Goal: Task Accomplishment & Management: Complete application form

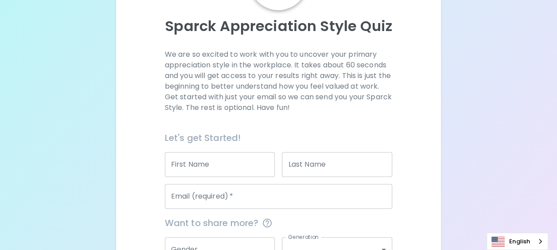
scroll to position [89, 0]
click at [210, 169] on input "First Name" at bounding box center [220, 164] width 110 height 25
type input "Thitinankun"
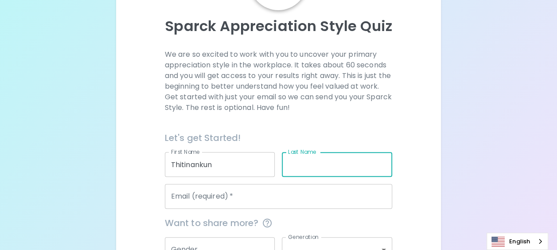
drag, startPoint x: 319, startPoint y: 159, endPoint x: 424, endPoint y: 149, distance: 105.0
click at [319, 159] on input "Last Name" at bounding box center [337, 164] width 110 height 25
type input "ณ"
type input "Inmanee"
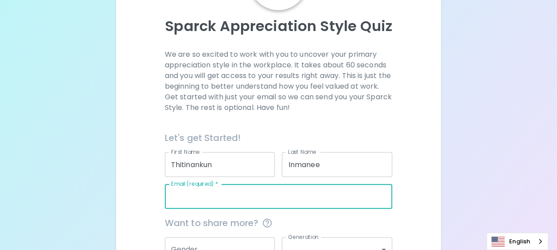
click at [179, 202] on input "Email (required)   *" at bounding box center [279, 196] width 228 height 25
type input "[EMAIL_ADDRESS][DOMAIN_NAME]"
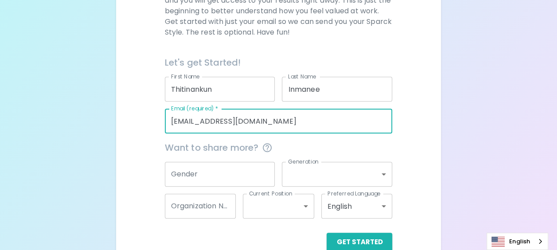
scroll to position [183, 0]
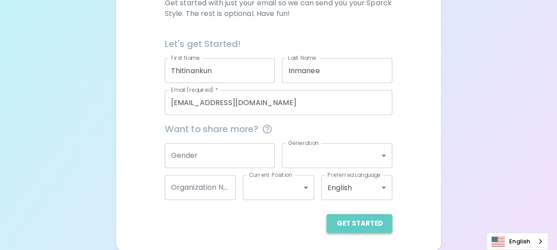
click at [368, 225] on button "Get Started" at bounding box center [359, 223] width 66 height 19
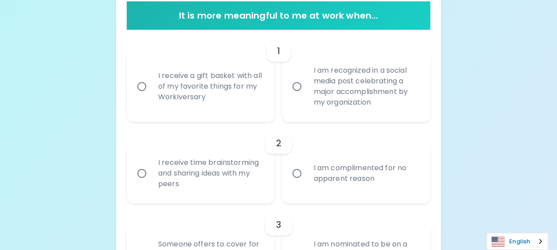
click at [525, 239] on link "English" at bounding box center [517, 241] width 61 height 16
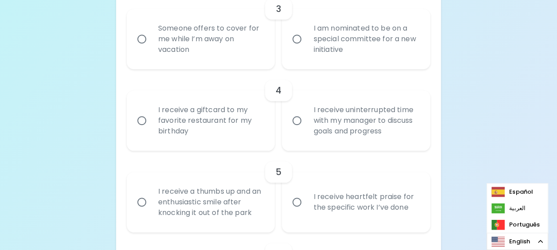
scroll to position [448, 0]
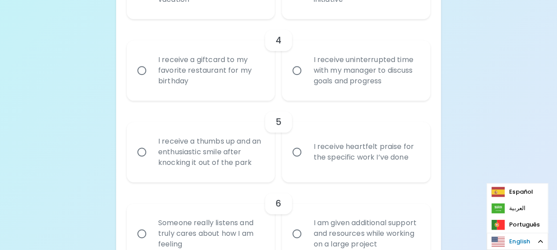
click at [525, 243] on link "English" at bounding box center [517, 241] width 61 height 16
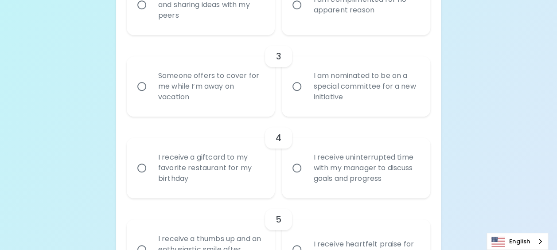
scroll to position [129, 0]
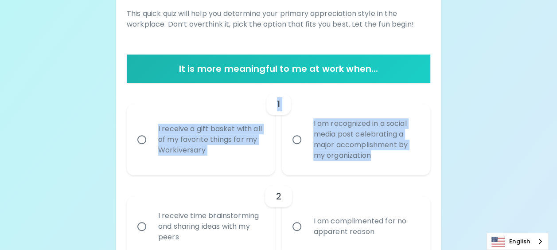
drag, startPoint x: 263, startPoint y: 130, endPoint x: 414, endPoint y: 157, distance: 153.0
click at [414, 157] on div "1 I receive a gift basket with all of my favorite things for my Workiversary I …" at bounding box center [278, 129] width 303 height 92
copy div "1 I receive a gift basket with all of my favorite things for my Workiversary I …"
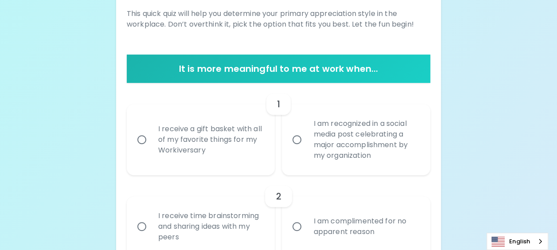
click at [296, 141] on input "I am recognized in a social media post celebrating a major accomplishment by my…" at bounding box center [297, 139] width 19 height 19
radio input "true"
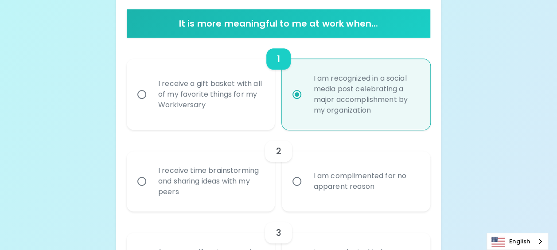
scroll to position [200, 0]
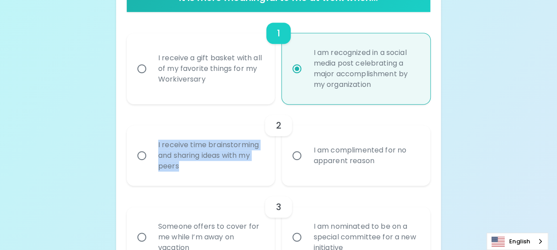
drag, startPoint x: 153, startPoint y: 140, endPoint x: 227, endPoint y: 165, distance: 78.2
click at [227, 165] on div "I receive time brainstorming and sharing ideas with my peers" at bounding box center [210, 155] width 119 height 53
drag, startPoint x: 227, startPoint y: 165, endPoint x: 218, endPoint y: 152, distance: 15.6
copy div "I receive time brainstorming and sharing ideas with my peers"
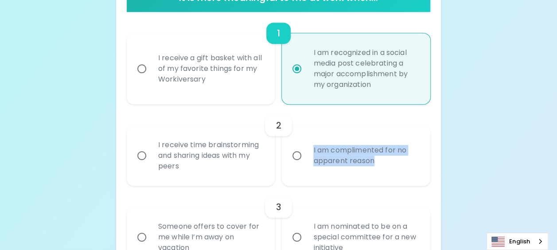
drag, startPoint x: 310, startPoint y: 147, endPoint x: 427, endPoint y: 163, distance: 118.0
click at [427, 163] on div "I am complimented for no apparent reason" at bounding box center [356, 155] width 148 height 60
drag, startPoint x: 427, startPoint y: 163, endPoint x: 359, endPoint y: 145, distance: 70.1
copy div "I am complimented for no apparent reason"
click at [138, 156] on input "I receive time brainstorming and sharing ideas with my peers" at bounding box center [141, 155] width 19 height 19
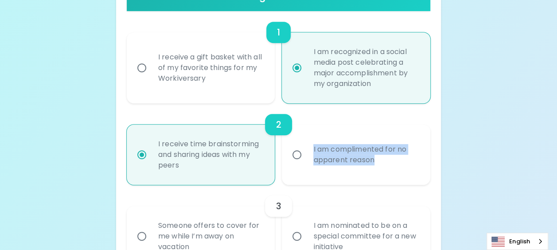
scroll to position [271, 0]
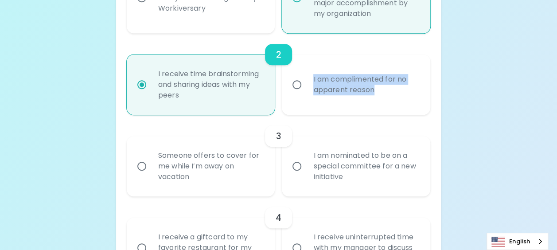
radio input "true"
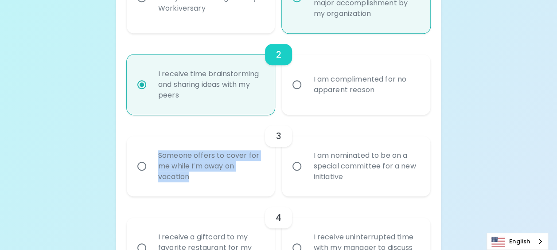
drag, startPoint x: 164, startPoint y: 152, endPoint x: 244, endPoint y: 185, distance: 86.2
click at [244, 185] on div "Someone offers to cover for me while I’m away on vacation" at bounding box center [210, 166] width 119 height 53
drag, startPoint x: 244, startPoint y: 185, endPoint x: 198, endPoint y: 156, distance: 54.2
copy div "Someone offers to cover for me while I’m away on vacation"
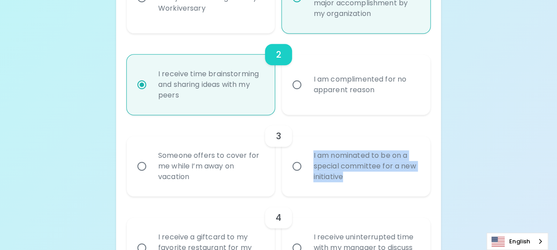
drag, startPoint x: 312, startPoint y: 153, endPoint x: 404, endPoint y: 180, distance: 96.0
click at [404, 180] on div "I am nominated to be on a special committee for a new initiative" at bounding box center [365, 166] width 119 height 53
drag, startPoint x: 404, startPoint y: 180, endPoint x: 344, endPoint y: 158, distance: 64.2
copy div "I am nominated to be on a special committee for a new initiative"
click at [141, 168] on input "Someone offers to cover for me while I’m away on vacation" at bounding box center [141, 166] width 19 height 19
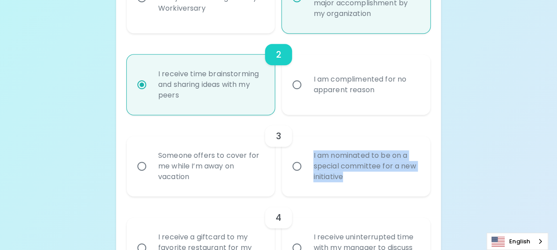
radio input "false"
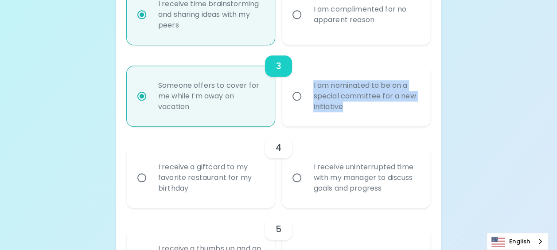
scroll to position [342, 0]
radio input "true"
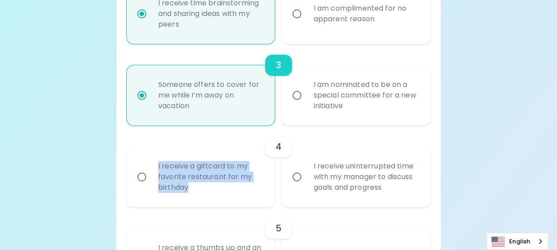
drag, startPoint x: 150, startPoint y: 166, endPoint x: 214, endPoint y: 187, distance: 67.1
click at [214, 187] on label "I receive a giftcard to my favorite restaurant for my birthday" at bounding box center [196, 177] width 148 height 60
drag, startPoint x: 214, startPoint y: 187, endPoint x: 199, endPoint y: 171, distance: 21.0
copy div "I receive a giftcard to my favorite restaurant for my birthday"
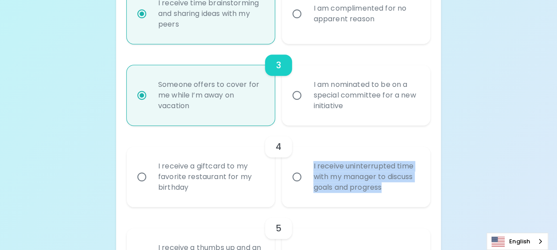
drag, startPoint x: 307, startPoint y: 160, endPoint x: 419, endPoint y: 196, distance: 117.3
click at [419, 196] on div "I receive uninterrupted time with my manager to discuss goals and progress" at bounding box center [365, 176] width 119 height 53
drag, startPoint x: 419, startPoint y: 196, endPoint x: 355, endPoint y: 174, distance: 67.5
copy div "I receive uninterrupted time with my manager to discuss goals and progress"
click at [141, 174] on input "I receive a giftcard to my favorite restaurant for my birthday" at bounding box center [141, 176] width 19 height 19
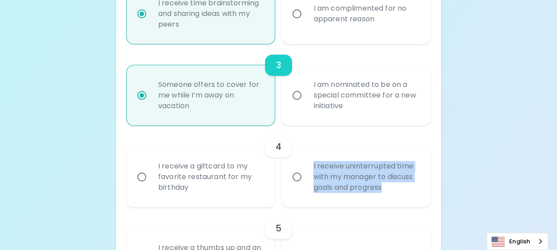
radio input "false"
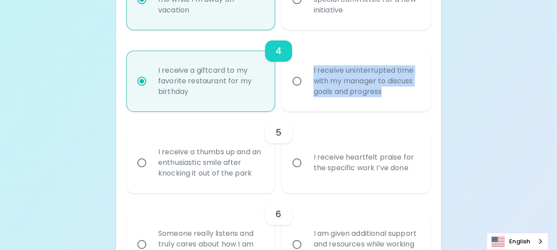
scroll to position [457, 0]
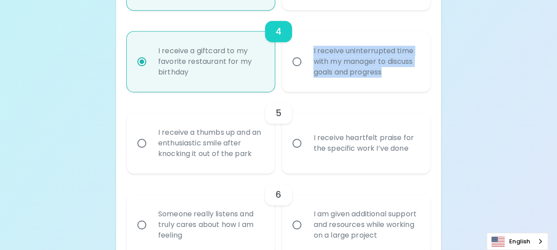
radio input "true"
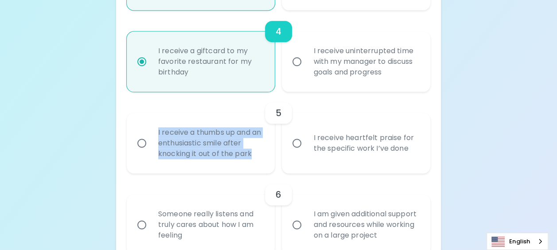
drag, startPoint x: 151, startPoint y: 128, endPoint x: 258, endPoint y: 157, distance: 111.0
click at [258, 157] on div "I receive a thumbs up and an enthusiastic smile after knocking it out of the pa…" at bounding box center [210, 143] width 119 height 53
drag, startPoint x: 258, startPoint y: 157, endPoint x: 224, endPoint y: 140, distance: 37.8
copy div "I receive a thumbs up and an enthusiastic smile after knocking it out of the pa…"
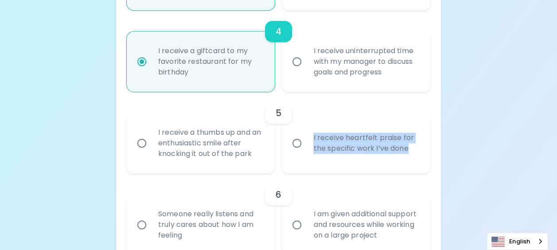
drag, startPoint x: 310, startPoint y: 136, endPoint x: 438, endPoint y: 151, distance: 128.9
drag, startPoint x: 438, startPoint y: 151, endPoint x: 384, endPoint y: 146, distance: 54.3
copy div "I receive heartfelt praise for the specific work I’ve done"
click at [294, 145] on input "I receive heartfelt praise for the specific work I’ve done" at bounding box center [297, 143] width 19 height 19
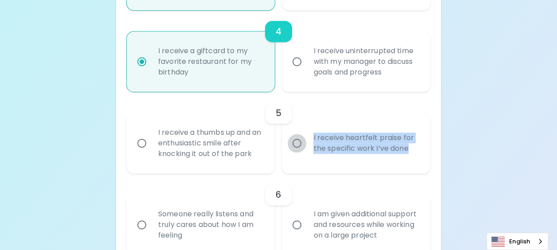
radio input "false"
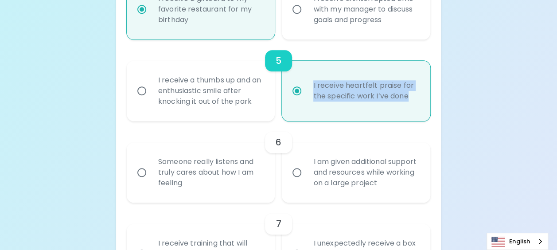
scroll to position [528, 0]
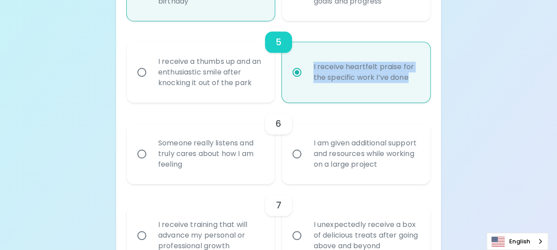
radio input "true"
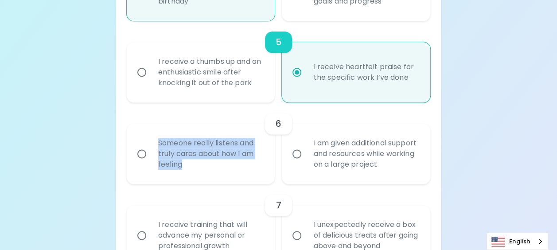
drag, startPoint x: 153, startPoint y: 137, endPoint x: 214, endPoint y: 170, distance: 69.2
click at [214, 170] on div "Someone really listens and truly cares about how I am feeling" at bounding box center [210, 153] width 119 height 53
drag, startPoint x: 214, startPoint y: 170, endPoint x: 199, endPoint y: 148, distance: 26.8
copy div "Someone really listens and truly cares about how I am feeling"
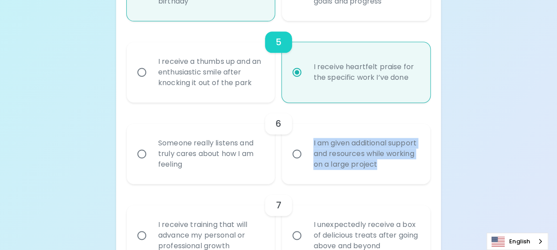
drag, startPoint x: 309, startPoint y: 143, endPoint x: 419, endPoint y: 173, distance: 114.3
click at [419, 173] on div "I am given additional support and resources while working on a large project" at bounding box center [365, 153] width 119 height 53
drag, startPoint x: 419, startPoint y: 173, endPoint x: 369, endPoint y: 156, distance: 53.2
click at [144, 152] on input "Someone really listens and truly cares about how I am feeling" at bounding box center [141, 153] width 19 height 19
radio input "false"
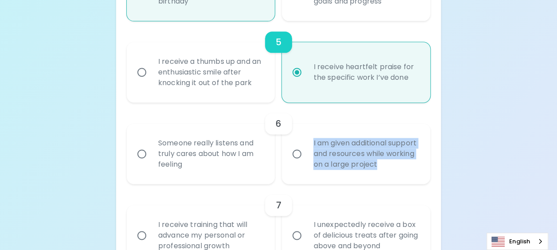
radio input "false"
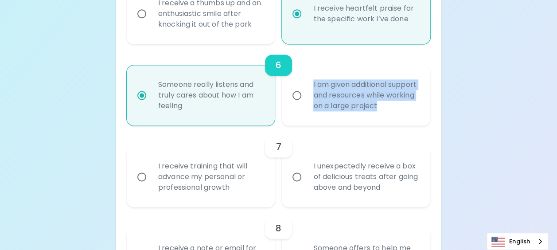
scroll to position [599, 0]
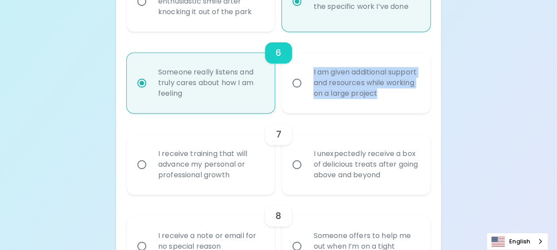
radio input "true"
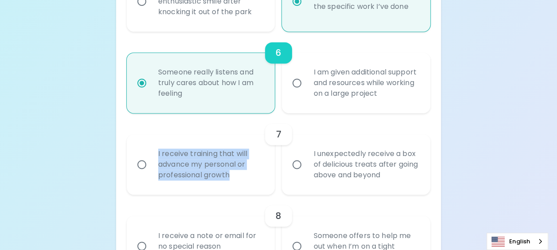
drag, startPoint x: 155, startPoint y: 152, endPoint x: 230, endPoint y: 178, distance: 79.9
click at [230, 178] on div "I receive training that will advance my personal or professional growth" at bounding box center [210, 164] width 119 height 53
drag, startPoint x: 230, startPoint y: 178, endPoint x: 203, endPoint y: 167, distance: 29.2
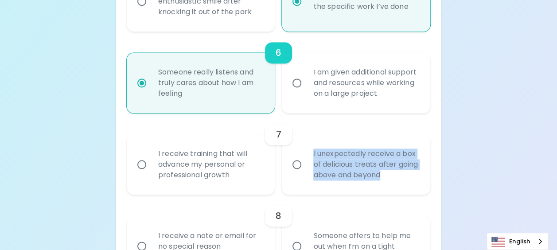
drag, startPoint x: 312, startPoint y: 152, endPoint x: 405, endPoint y: 182, distance: 98.2
click at [405, 182] on div "I unexpectedly receive a box of delicious treats after going above and beyond" at bounding box center [365, 164] width 119 height 53
drag, startPoint x: 405, startPoint y: 182, endPoint x: 375, endPoint y: 157, distance: 39.0
click at [142, 166] on input "I receive training that will advance my personal or professional growth" at bounding box center [141, 164] width 19 height 19
radio input "false"
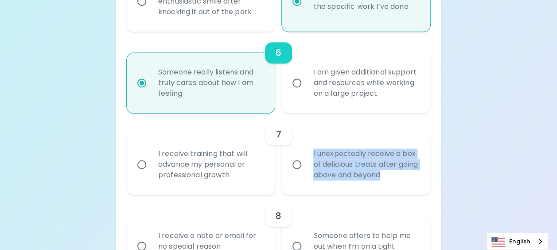
radio input "false"
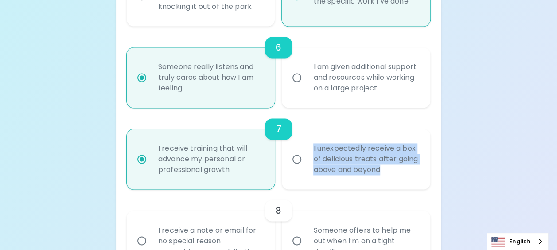
scroll to position [670, 0]
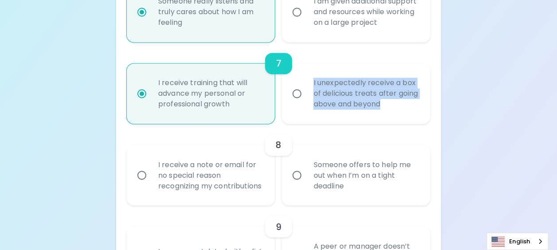
radio input "true"
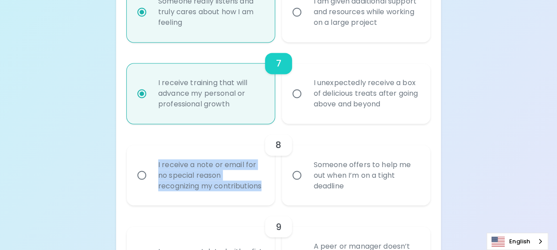
drag, startPoint x: 152, startPoint y: 159, endPoint x: 238, endPoint y: 194, distance: 93.8
click at [238, 194] on div "I receive a note or email for no special reason recognizing my contributions" at bounding box center [210, 174] width 119 height 53
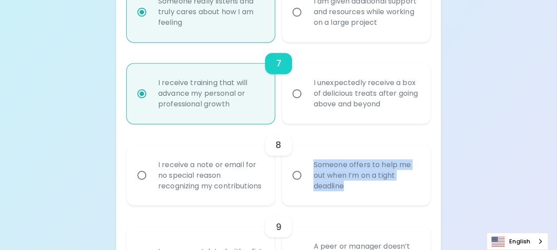
drag, startPoint x: 310, startPoint y: 167, endPoint x: 377, endPoint y: 192, distance: 71.2
click at [377, 192] on div "Someone offers to help me out when I’m on a tight deadline" at bounding box center [365, 174] width 119 height 53
drag, startPoint x: 377, startPoint y: 192, endPoint x: 324, endPoint y: 161, distance: 60.8
click at [295, 184] on input "Someone offers to help me out when I’m on a tight deadline" at bounding box center [297, 175] width 19 height 19
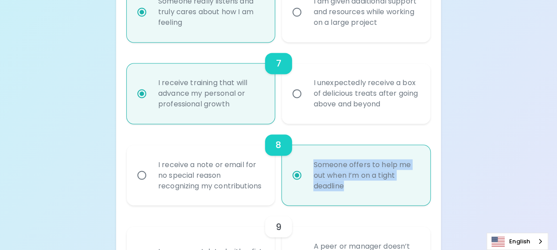
radio input "false"
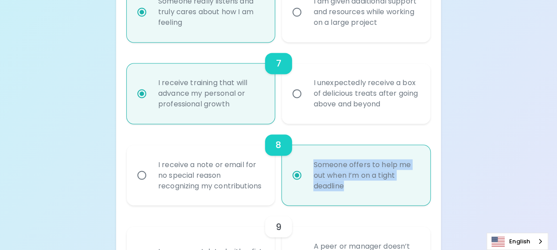
radio input "false"
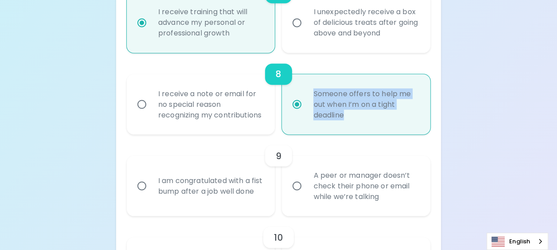
scroll to position [741, 0]
radio input "true"
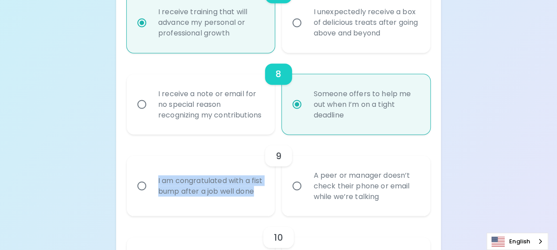
drag, startPoint x: 150, startPoint y: 181, endPoint x: 206, endPoint y: 206, distance: 61.5
click at [206, 206] on label "I am congratulated with a fist bump after a job well done" at bounding box center [196, 185] width 148 height 60
drag, startPoint x: 206, startPoint y: 206, endPoint x: 192, endPoint y: 191, distance: 19.7
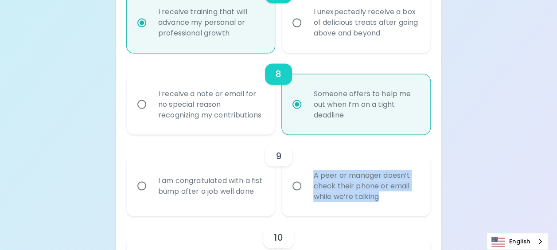
drag, startPoint x: 313, startPoint y: 183, endPoint x: 387, endPoint y: 209, distance: 78.7
click at [387, 209] on div "A peer or manager doesn’t check their phone or email while we’re talking" at bounding box center [365, 185] width 119 height 53
drag, startPoint x: 387, startPoint y: 209, endPoint x: 358, endPoint y: 201, distance: 30.7
click at [144, 195] on input "I am congratulated with a fist bump after a job well done" at bounding box center [141, 185] width 19 height 19
radio input "false"
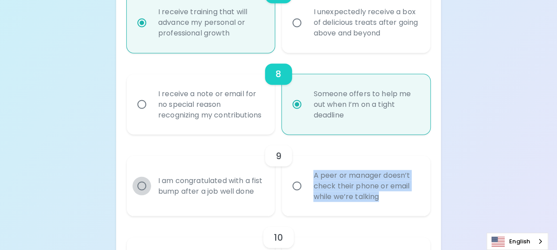
radio input "false"
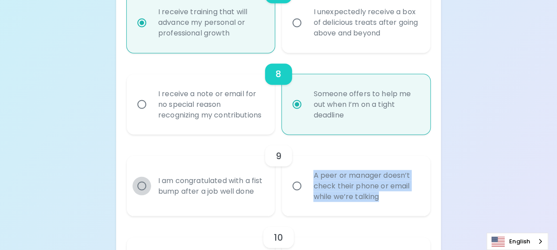
radio input "false"
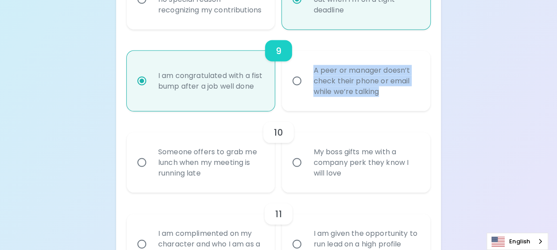
scroll to position [900, 0]
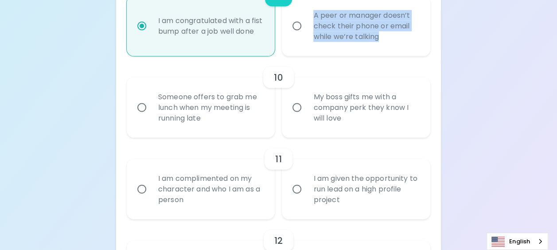
radio input "true"
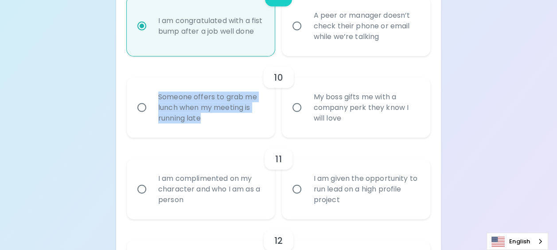
drag, startPoint x: 173, startPoint y: 109, endPoint x: 223, endPoint y: 126, distance: 53.4
click at [223, 126] on div "Someone offers to grab me lunch when my meeting is running late" at bounding box center [210, 107] width 119 height 53
drag, startPoint x: 223, startPoint y: 126, endPoint x: 214, endPoint y: 112, distance: 17.3
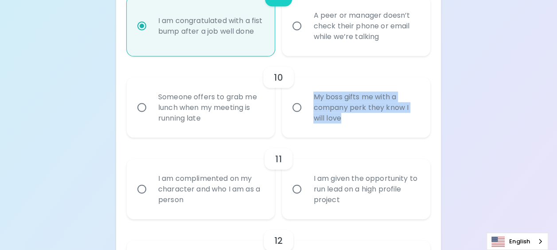
drag, startPoint x: 303, startPoint y: 100, endPoint x: 407, endPoint y: 131, distance: 107.7
click at [407, 131] on label "My boss gifts me with a company perk they know I will love" at bounding box center [351, 108] width 148 height 60
drag, startPoint x: 407, startPoint y: 131, endPoint x: 344, endPoint y: 111, distance: 65.9
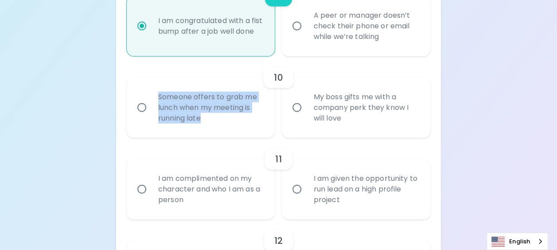
drag, startPoint x: 166, startPoint y: 108, endPoint x: 257, endPoint y: 134, distance: 94.5
click at [257, 134] on label "Someone offers to grab me lunch when my meeting is running late" at bounding box center [196, 108] width 148 height 60
drag, startPoint x: 257, startPoint y: 134, endPoint x: 208, endPoint y: 105, distance: 56.6
click at [140, 115] on input "Someone offers to grab me lunch when my meeting is running late" at bounding box center [141, 107] width 19 height 19
radio input "false"
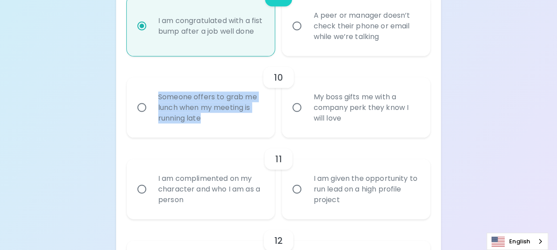
radio input "false"
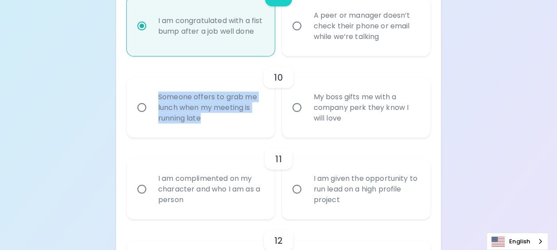
radio input "false"
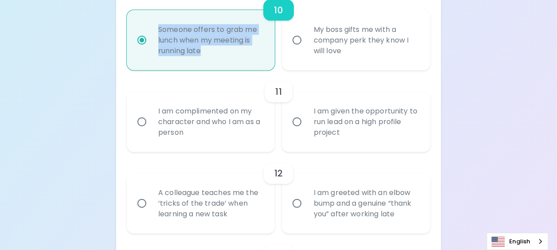
scroll to position [971, 0]
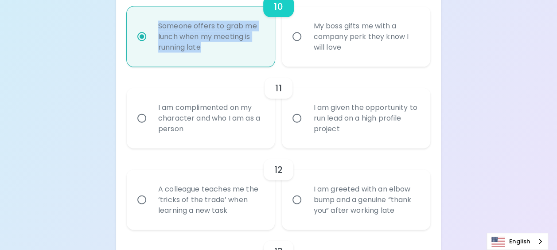
radio input "true"
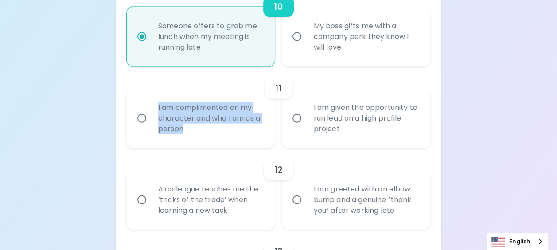
drag, startPoint x: 151, startPoint y: 113, endPoint x: 239, endPoint y: 143, distance: 92.9
click at [239, 143] on div "I am complimented on my character and who I am as a person" at bounding box center [210, 118] width 119 height 53
drag, startPoint x: 239, startPoint y: 143, endPoint x: 221, endPoint y: 125, distance: 25.4
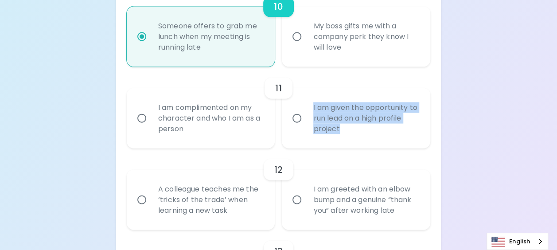
drag, startPoint x: 308, startPoint y: 116, endPoint x: 367, endPoint y: 137, distance: 62.6
click at [367, 137] on div "I am given the opportunity to run lead on a high profile project" at bounding box center [365, 118] width 119 height 53
drag, startPoint x: 367, startPoint y: 137, endPoint x: 350, endPoint y: 121, distance: 23.8
click at [145, 128] on input "I am complimented on my character and who I am as a person" at bounding box center [141, 118] width 19 height 19
radio input "false"
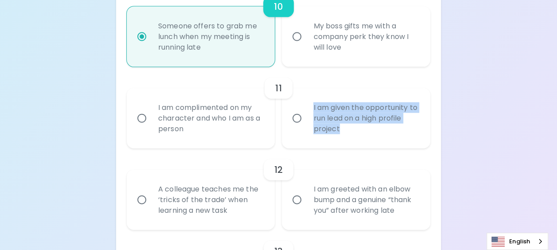
radio input "false"
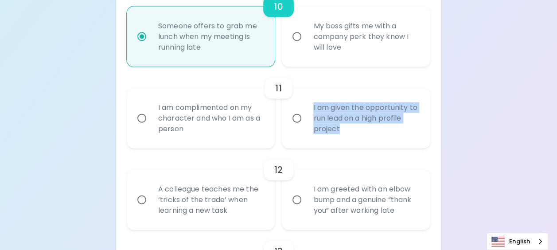
radio input "false"
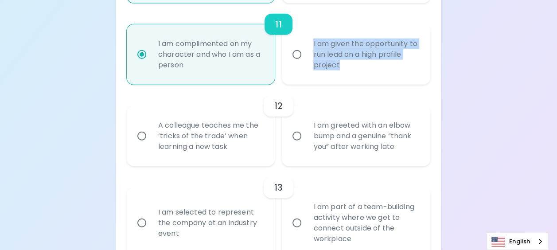
scroll to position [1042, 0]
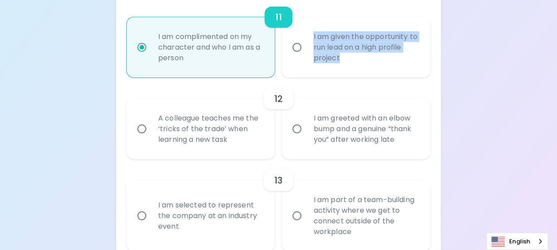
radio input "true"
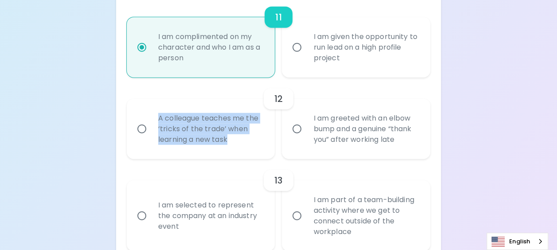
drag, startPoint x: 154, startPoint y: 124, endPoint x: 237, endPoint y: 159, distance: 89.7
click at [237, 155] on div "A colleague teaches me the ‘tricks of the trade’ when learning a new task" at bounding box center [210, 128] width 119 height 53
drag, startPoint x: 237, startPoint y: 159, endPoint x: 194, endPoint y: 144, distance: 45.5
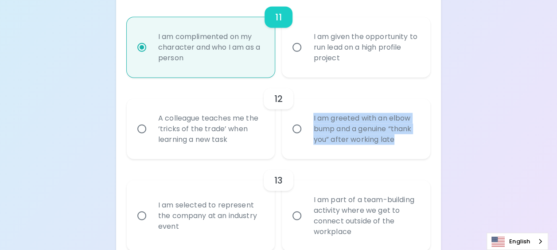
drag, startPoint x: 309, startPoint y: 128, endPoint x: 405, endPoint y: 160, distance: 101.7
click at [405, 155] on div "I am greeted with an elbow bump and a genuine “thank you” after working late" at bounding box center [365, 128] width 119 height 53
drag, startPoint x: 405, startPoint y: 160, endPoint x: 354, endPoint y: 137, distance: 56.1
click at [142, 138] on input "A colleague teaches me the ‘tricks of the trade’ when learning a new task" at bounding box center [141, 129] width 19 height 19
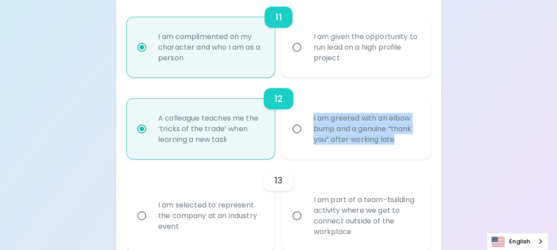
radio input "false"
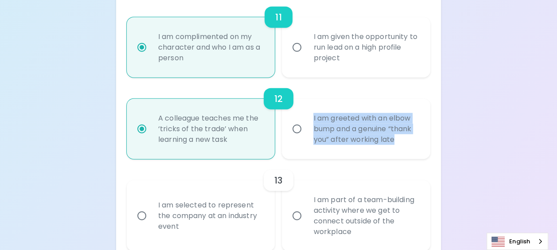
radio input "false"
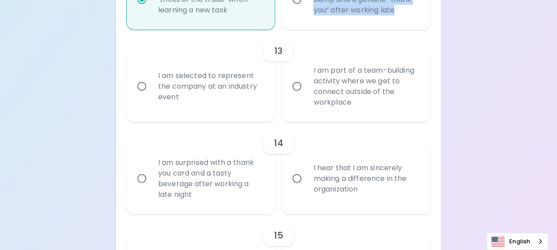
scroll to position [1157, 0]
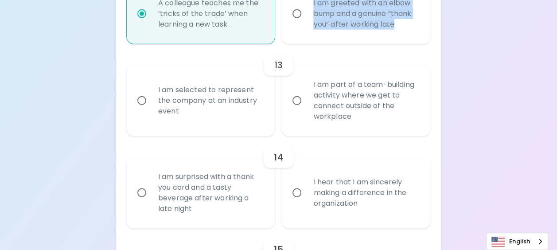
radio input "true"
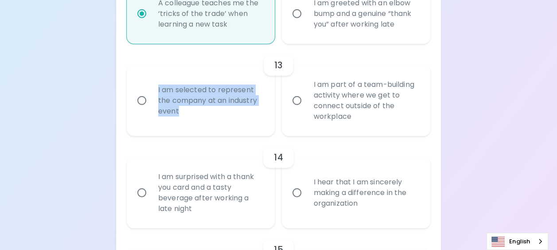
drag, startPoint x: 158, startPoint y: 99, endPoint x: 209, endPoint y: 125, distance: 57.5
click at [209, 125] on div "I am selected to represent the company at an industry event" at bounding box center [210, 100] width 119 height 53
drag, startPoint x: 209, startPoint y: 125, endPoint x: 206, endPoint y: 111, distance: 14.2
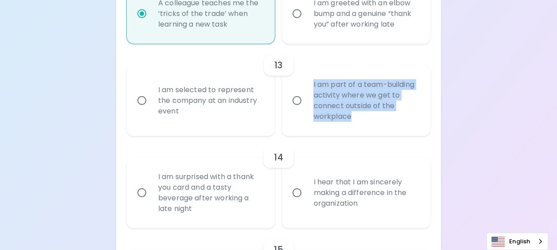
drag, startPoint x: 308, startPoint y: 89, endPoint x: 383, endPoint y: 124, distance: 82.9
click at [383, 124] on div "I am part of a team-building activity where we get to connect outside of the wo…" at bounding box center [365, 101] width 119 height 64
drag, startPoint x: 383, startPoint y: 124, endPoint x: 369, endPoint y: 110, distance: 20.1
click at [299, 110] on input "I am part of a team-building activity where we get to connect outside of the wo…" at bounding box center [297, 100] width 19 height 19
radio input "false"
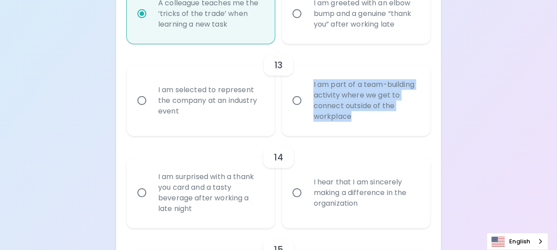
radio input "false"
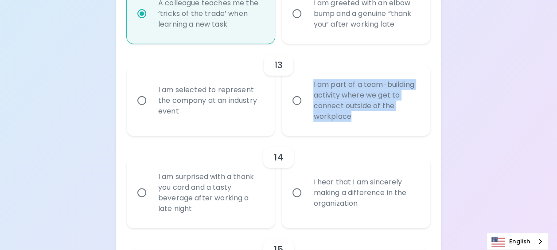
radio input "false"
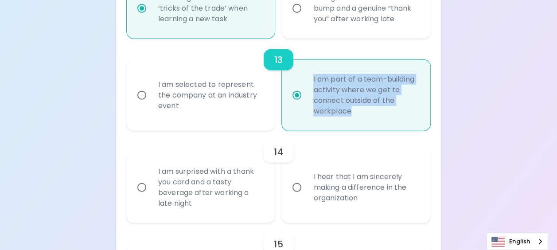
scroll to position [1228, 0]
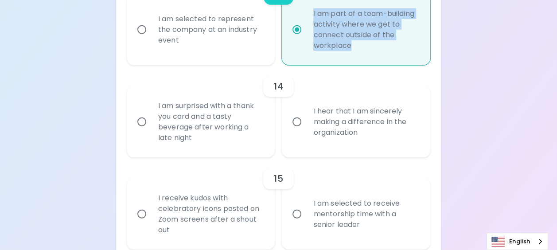
radio input "true"
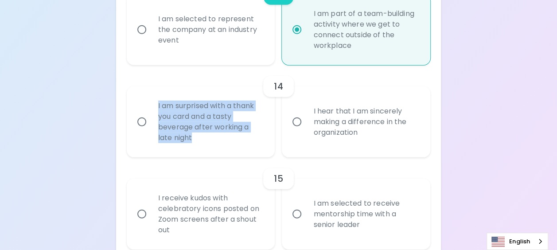
drag, startPoint x: 155, startPoint y: 117, endPoint x: 216, endPoint y: 152, distance: 70.1
click at [216, 152] on div "I am surprised with a thank you card and a tasty beverage after working a late …" at bounding box center [210, 122] width 119 height 64
drag, startPoint x: 216, startPoint y: 152, endPoint x: 181, endPoint y: 125, distance: 43.7
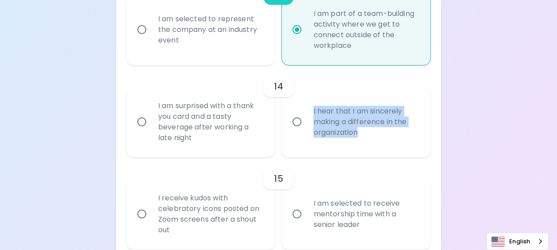
drag, startPoint x: 322, startPoint y: 128, endPoint x: 382, endPoint y: 158, distance: 67.0
click at [382, 148] on div "I hear that I am sincerely making a difference in the organization" at bounding box center [365, 121] width 119 height 53
drag, startPoint x: 382, startPoint y: 158, endPoint x: 334, endPoint y: 132, distance: 54.1
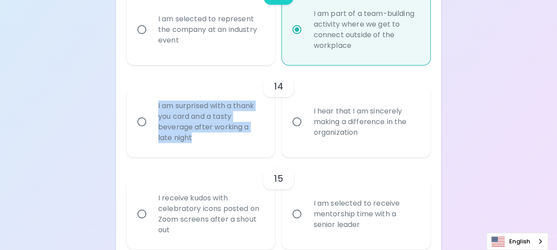
drag, startPoint x: 155, startPoint y: 115, endPoint x: 225, endPoint y: 158, distance: 81.5
click at [225, 154] on div "I am surprised with a thank you card and a tasty beverage after working a late …" at bounding box center [210, 122] width 119 height 64
drag, startPoint x: 225, startPoint y: 158, endPoint x: 214, endPoint y: 136, distance: 24.6
click at [140, 131] on input "I am surprised with a thank you card and a tasty beverage after working a late …" at bounding box center [141, 122] width 19 height 19
radio input "false"
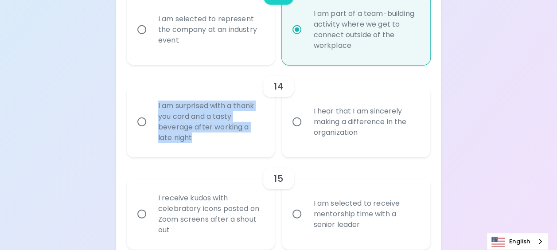
radio input "false"
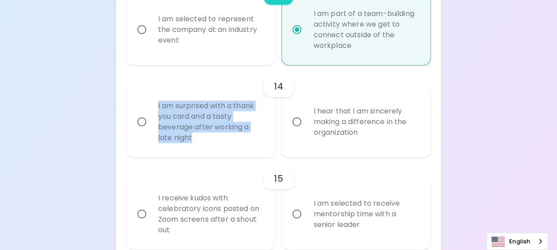
radio input "false"
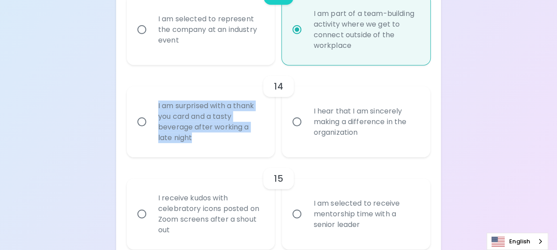
radio input "false"
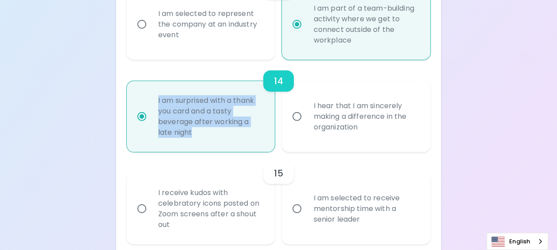
scroll to position [1281, 0]
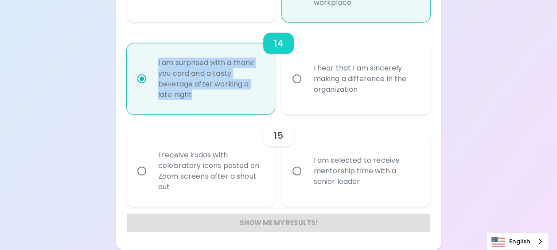
radio input "true"
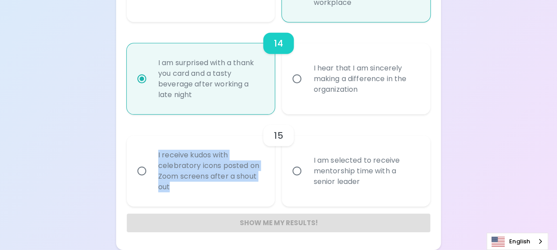
drag, startPoint x: 159, startPoint y: 153, endPoint x: 263, endPoint y: 188, distance: 108.9
click at [263, 188] on label "I receive kudos with celebratory icons posted on Zoom screens after a shout out" at bounding box center [196, 171] width 148 height 71
drag, startPoint x: 263, startPoint y: 188, endPoint x: 218, endPoint y: 162, distance: 51.6
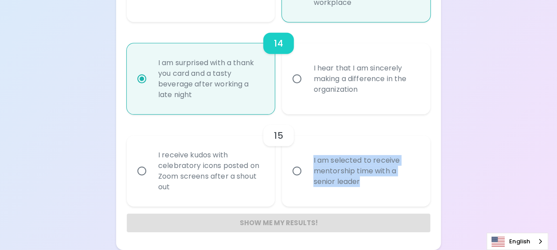
drag, startPoint x: 307, startPoint y: 159, endPoint x: 372, endPoint y: 194, distance: 73.7
click at [372, 194] on div "I am selected to receive mentorship time with a senior leader" at bounding box center [365, 170] width 119 height 53
drag, startPoint x: 372, startPoint y: 194, endPoint x: 342, endPoint y: 170, distance: 39.1
click at [142, 169] on input "I receive kudos with celebratory icons posted on Zoom screens after a shout out" at bounding box center [141, 171] width 19 height 19
radio input "false"
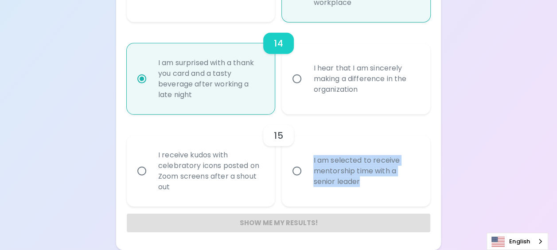
radio input "false"
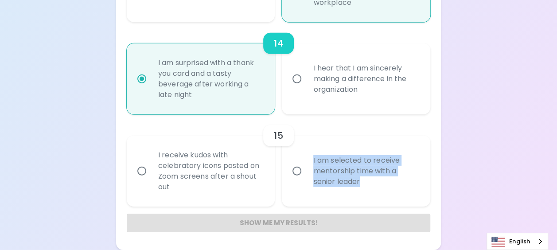
radio input "false"
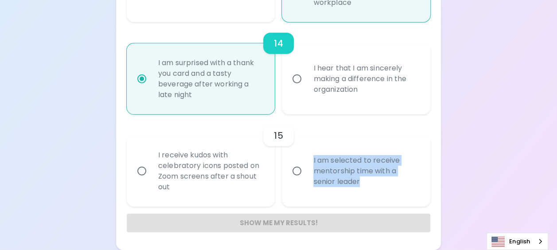
radio input "false"
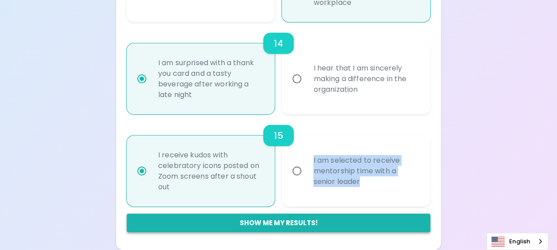
radio input "true"
click at [290, 218] on button "Show me my results!" at bounding box center [278, 223] width 303 height 19
radio input "false"
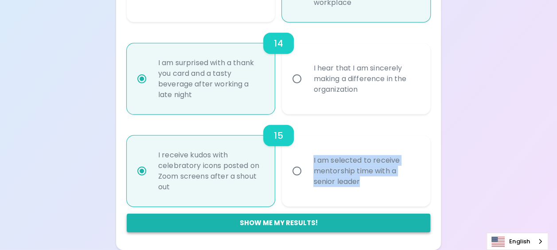
radio input "false"
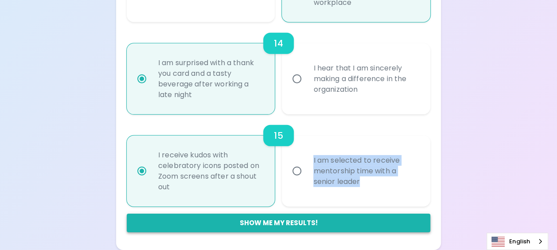
radio input "false"
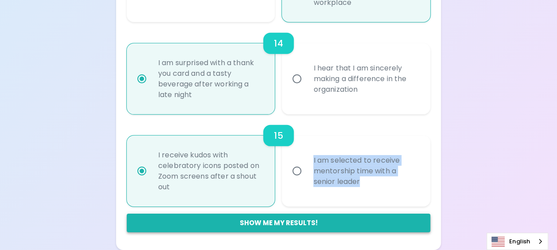
radio input "false"
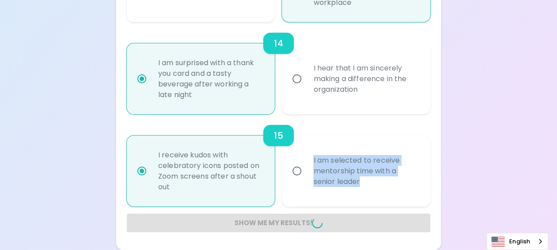
radio input "false"
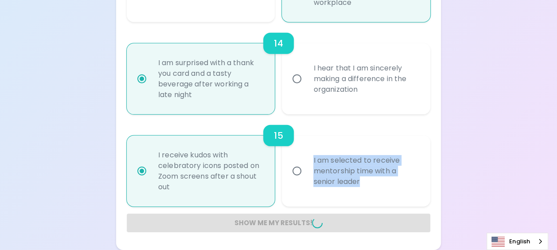
radio input "false"
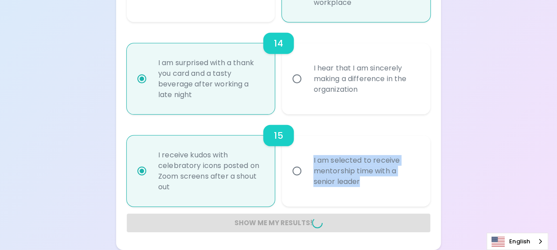
radio input "false"
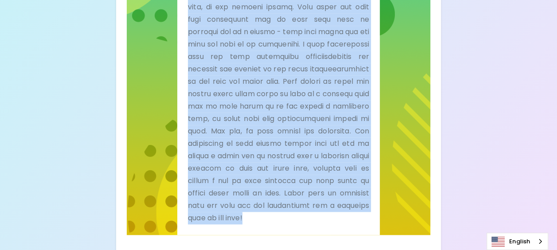
scroll to position [383, 0]
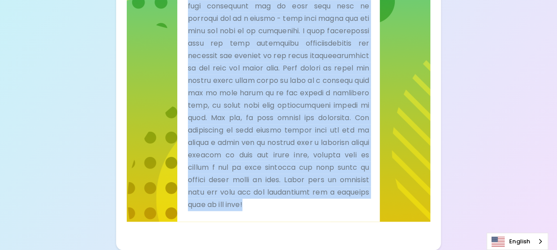
drag, startPoint x: 187, startPoint y: 121, endPoint x: 334, endPoint y: 201, distance: 166.9
click at [334, 201] on div "Support Me" at bounding box center [278, 44] width 202 height 355
drag, startPoint x: 334, startPoint y: 201, endPoint x: 308, endPoint y: 172, distance: 38.3
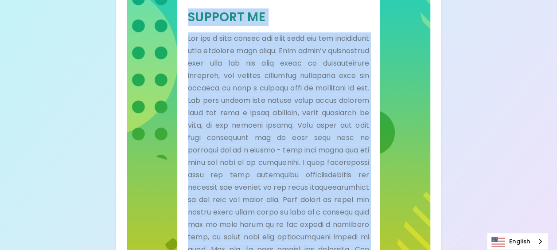
scroll to position [161, 0]
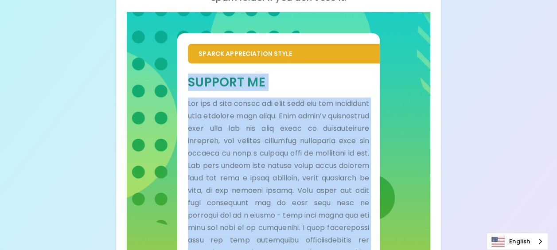
click at [510, 74] on div "Your Sparck Appreciation Style Results Check your email for the full results! D…" at bounding box center [278, 143] width 557 height 608
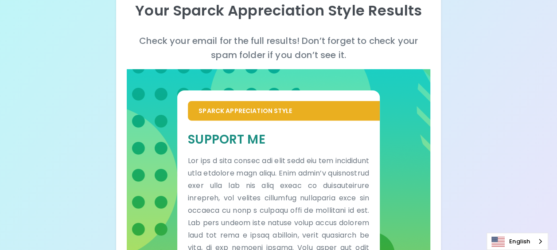
scroll to position [73, 0]
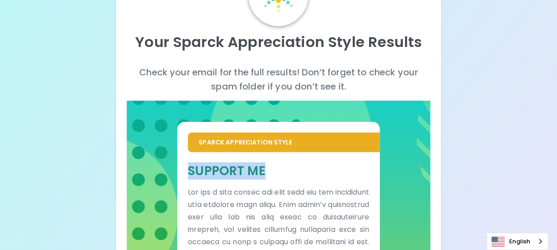
drag, startPoint x: 185, startPoint y: 172, endPoint x: 284, endPoint y: 170, distance: 99.3
drag, startPoint x: 284, startPoint y: 170, endPoint x: 216, endPoint y: 166, distance: 68.8
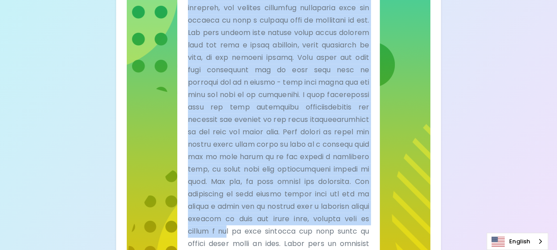
scroll to position [383, 0]
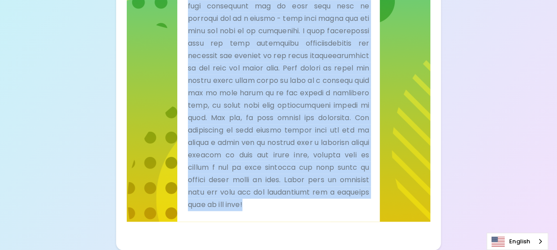
drag, startPoint x: 188, startPoint y: 101, endPoint x: 361, endPoint y: 210, distance: 204.0
click at [361, 210] on p at bounding box center [278, 56] width 181 height 310
drag, startPoint x: 361, startPoint y: 210, endPoint x: 295, endPoint y: 157, distance: 84.5
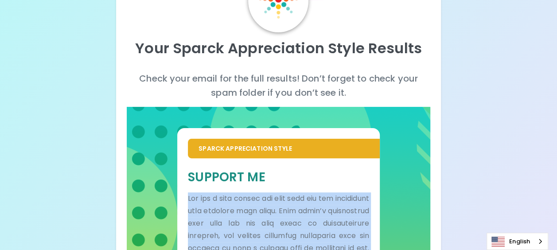
scroll to position [0, 0]
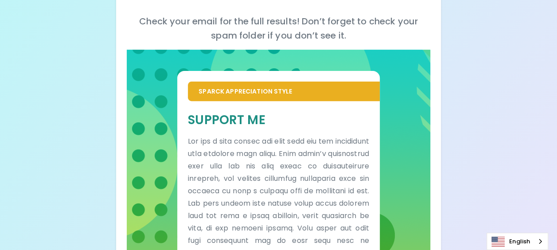
scroll to position [117, 0]
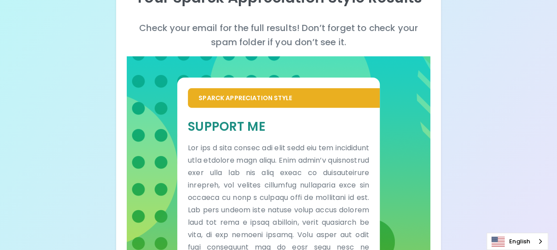
click at [291, 121] on h5 "Support Me" at bounding box center [278, 126] width 181 height 16
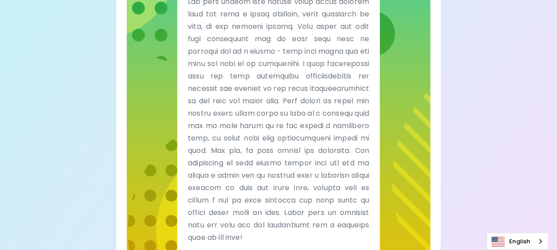
scroll to position [383, 0]
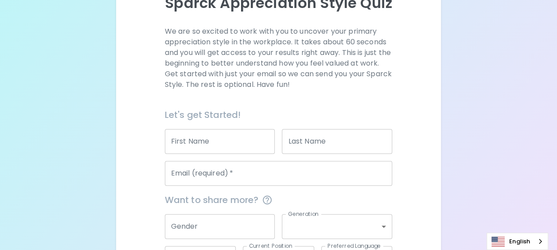
scroll to position [94, 0]
